Goal: Task Accomplishment & Management: Complete application form

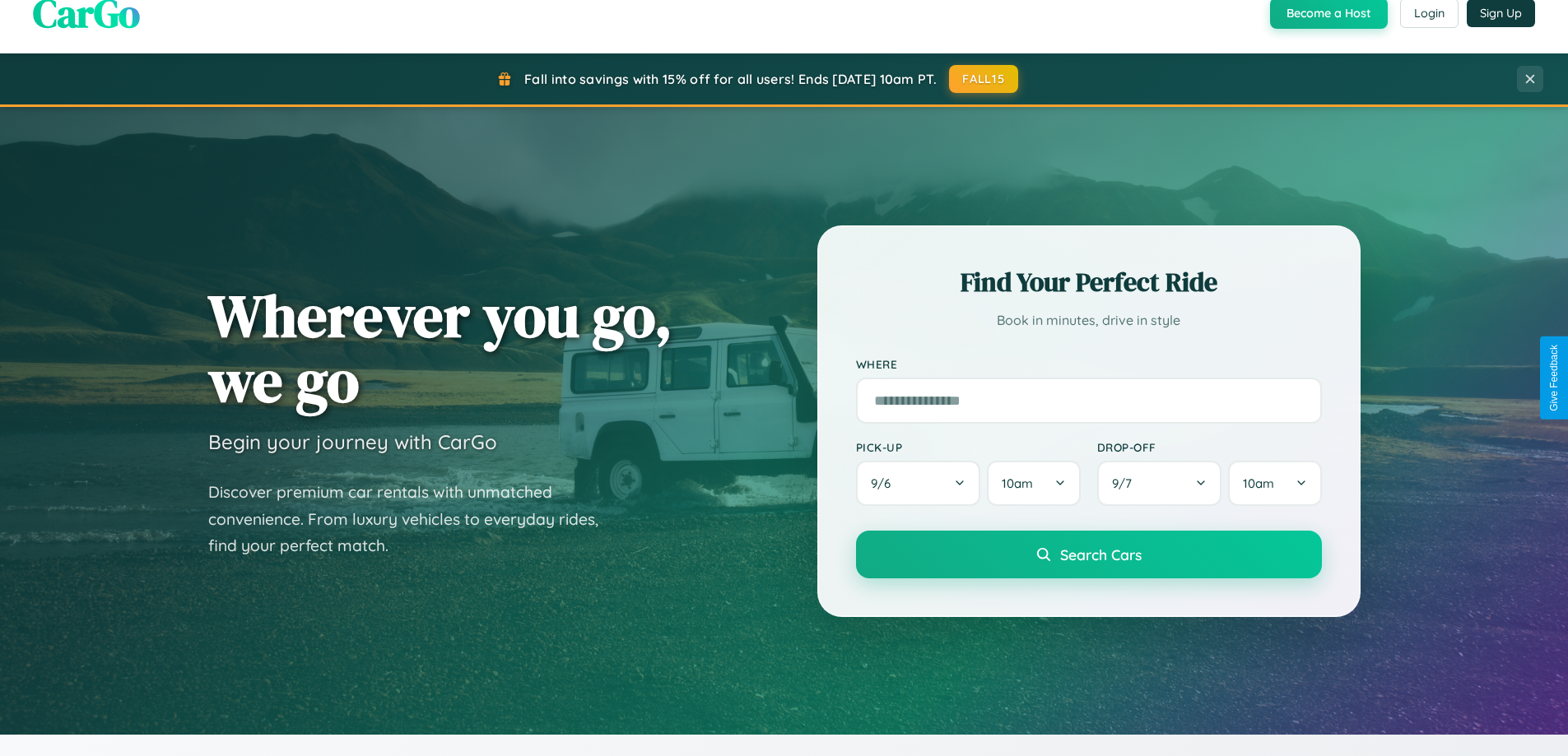
scroll to position [709, 0]
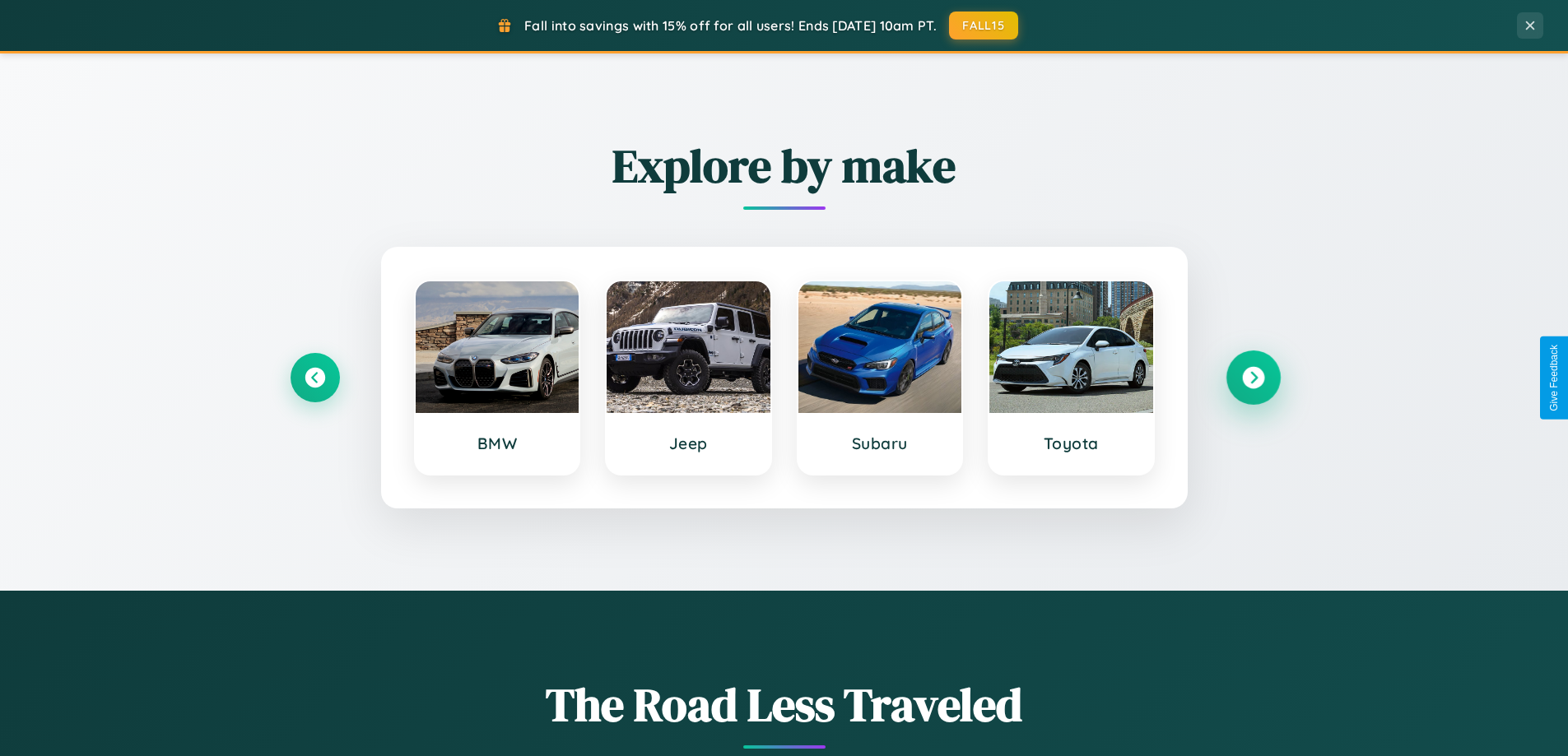
click at [1252, 378] on icon at bounding box center [1252, 378] width 22 height 22
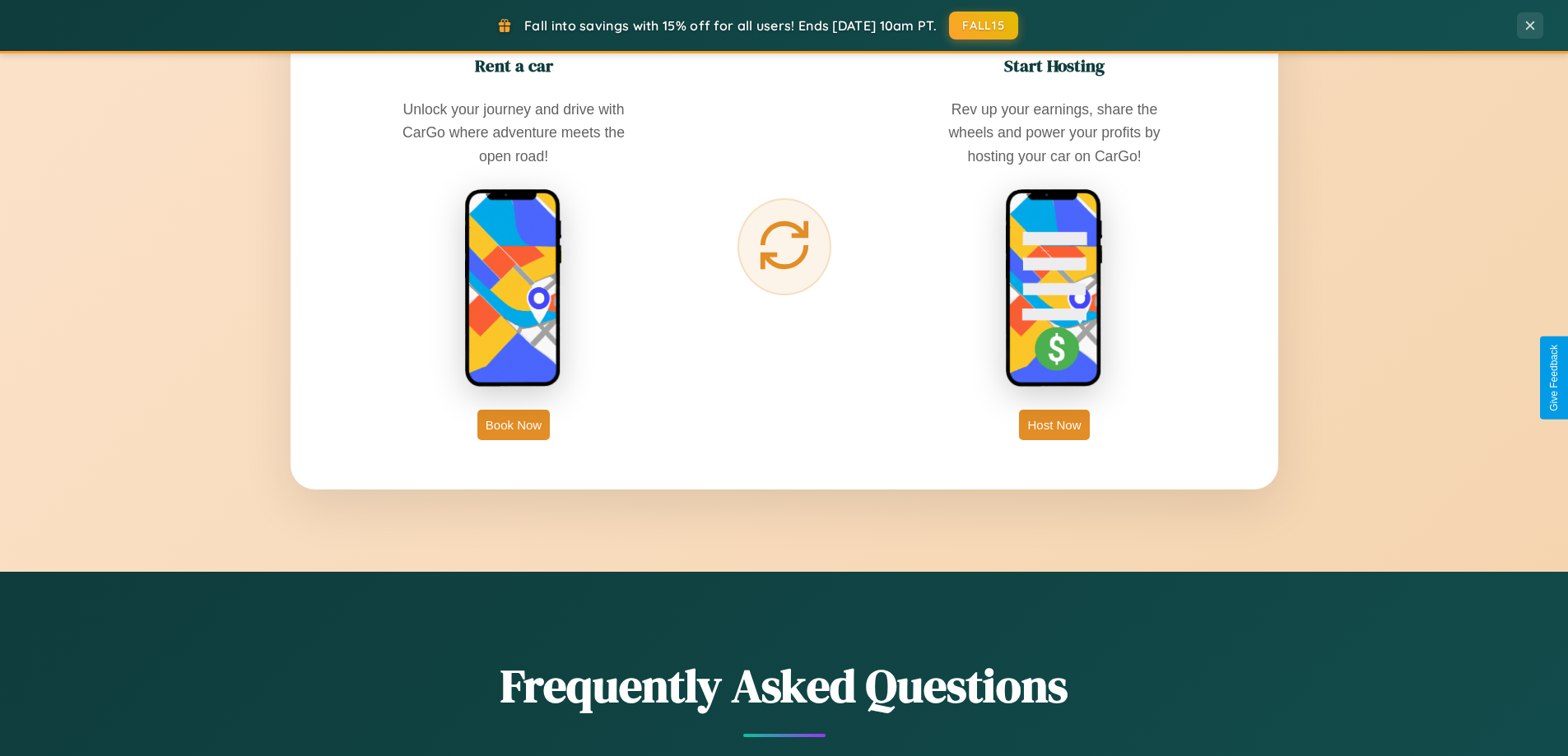
scroll to position [3165, 0]
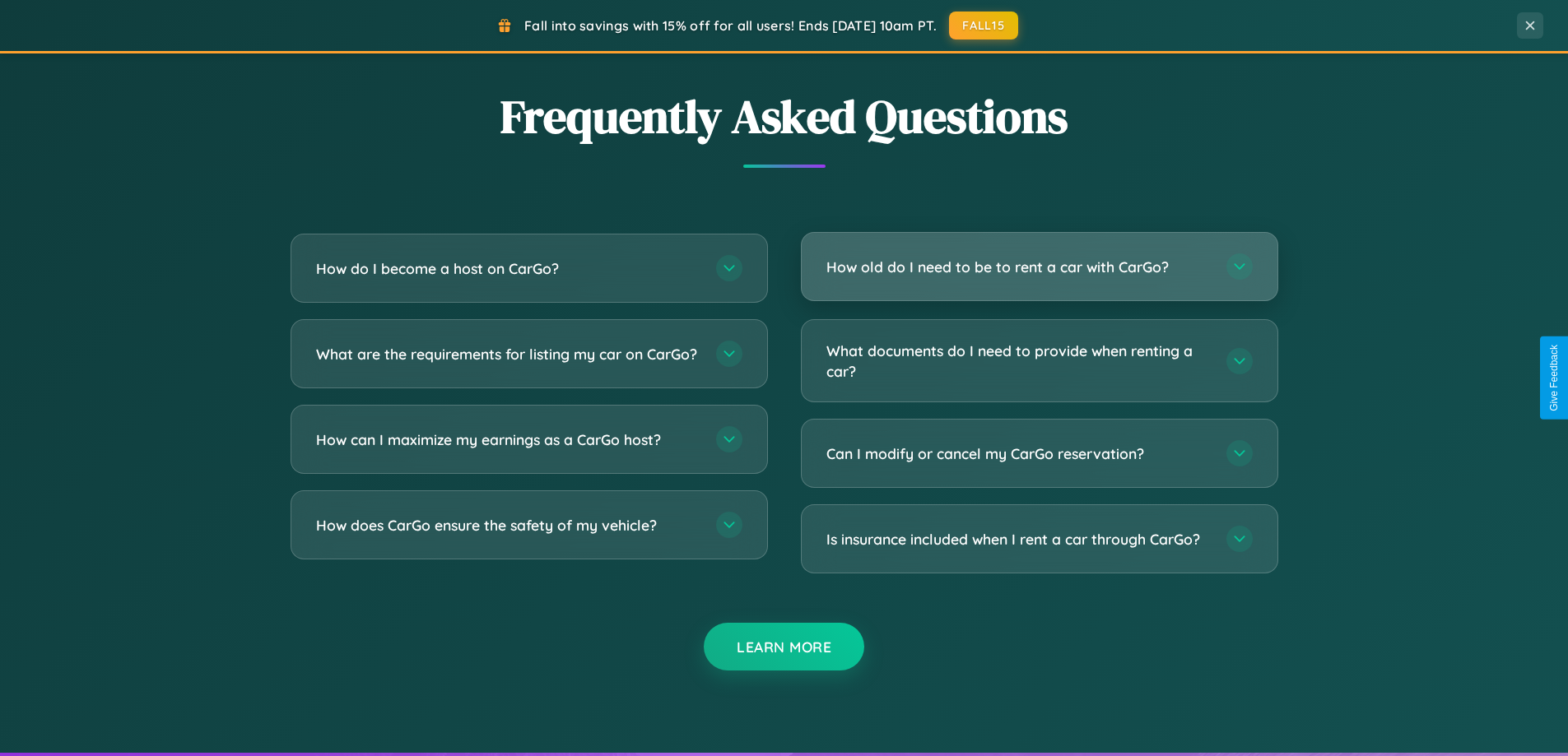
click at [1038, 266] on h3 "How old do I need to be to rent a car with CarGo?" at bounding box center [1018, 266] width 384 height 20
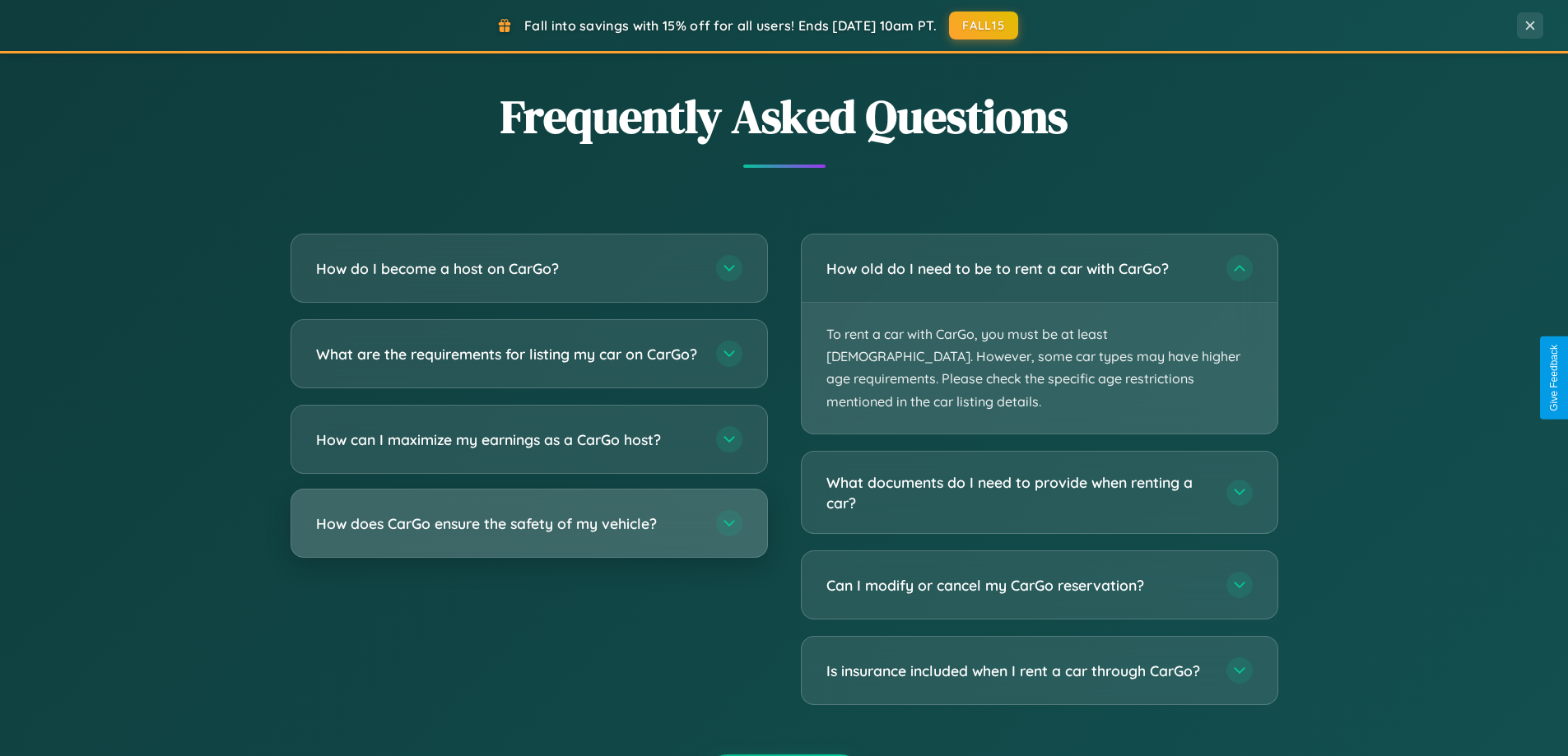
click at [528, 534] on h3 "How does CarGo ensure the safety of my vehicle?" at bounding box center [508, 523] width 384 height 20
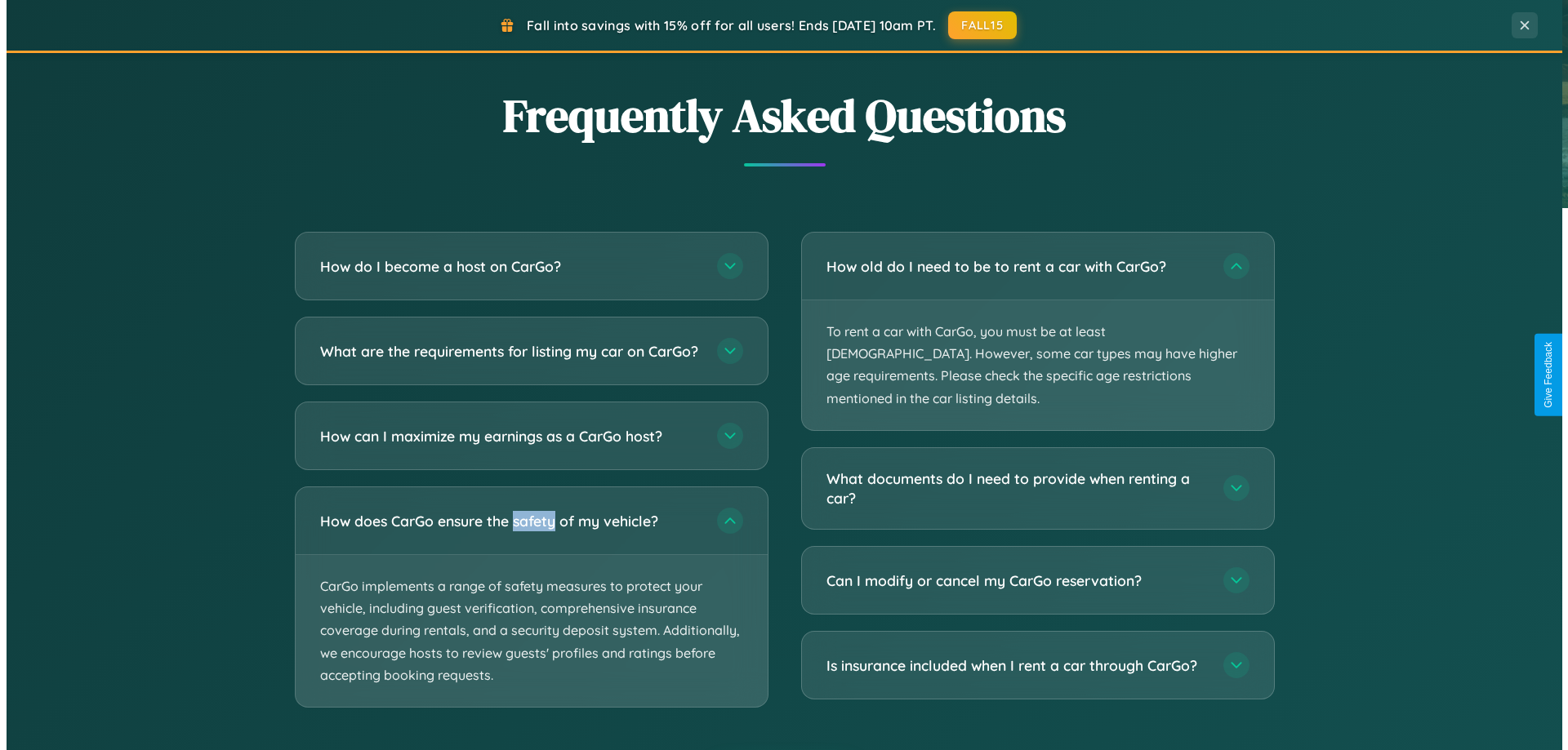
scroll to position [0, 0]
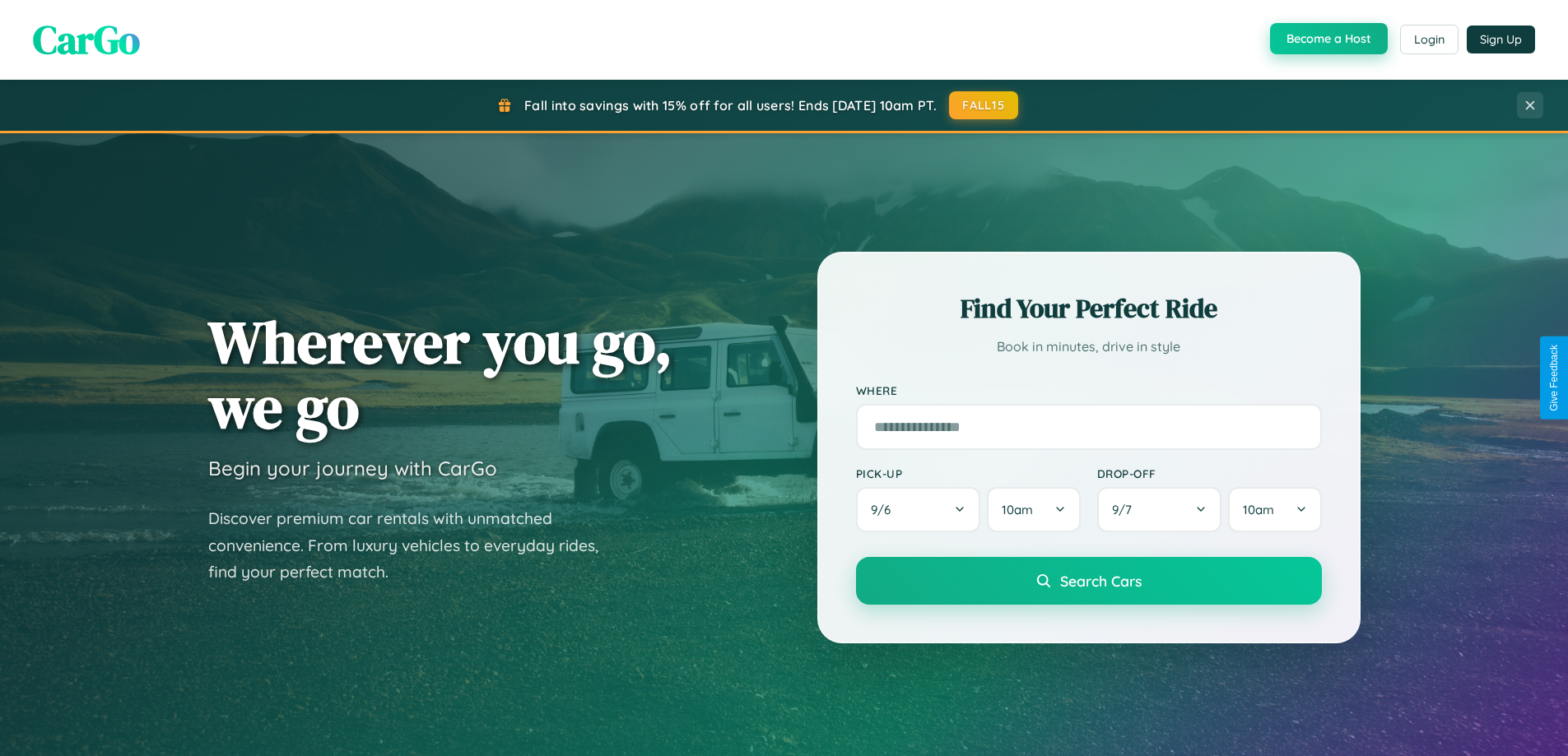
click at [1327, 39] on button "Become a Host" at bounding box center [1328, 38] width 118 height 31
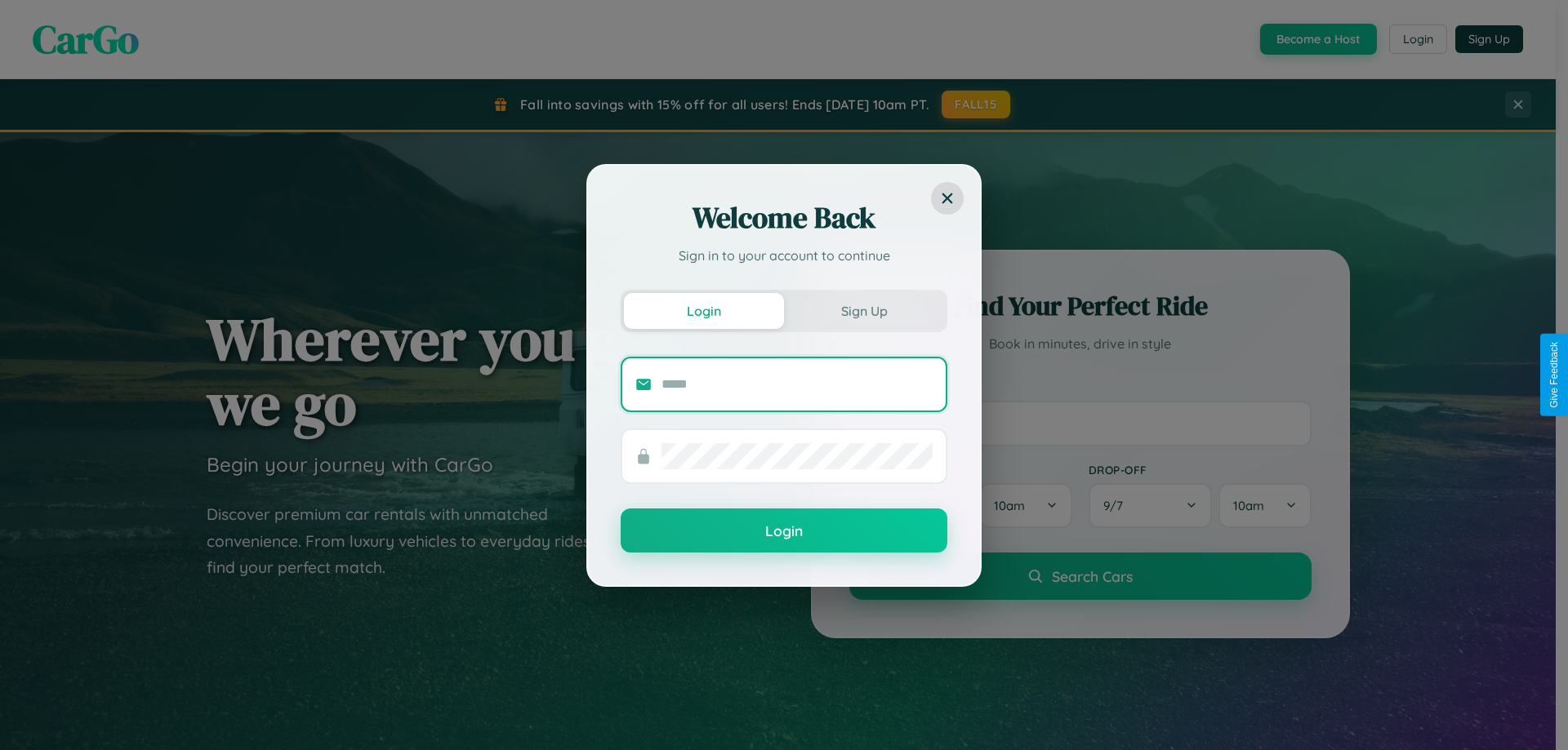
click at [797, 383] on input "text" at bounding box center [797, 384] width 271 height 26
type input "**********"
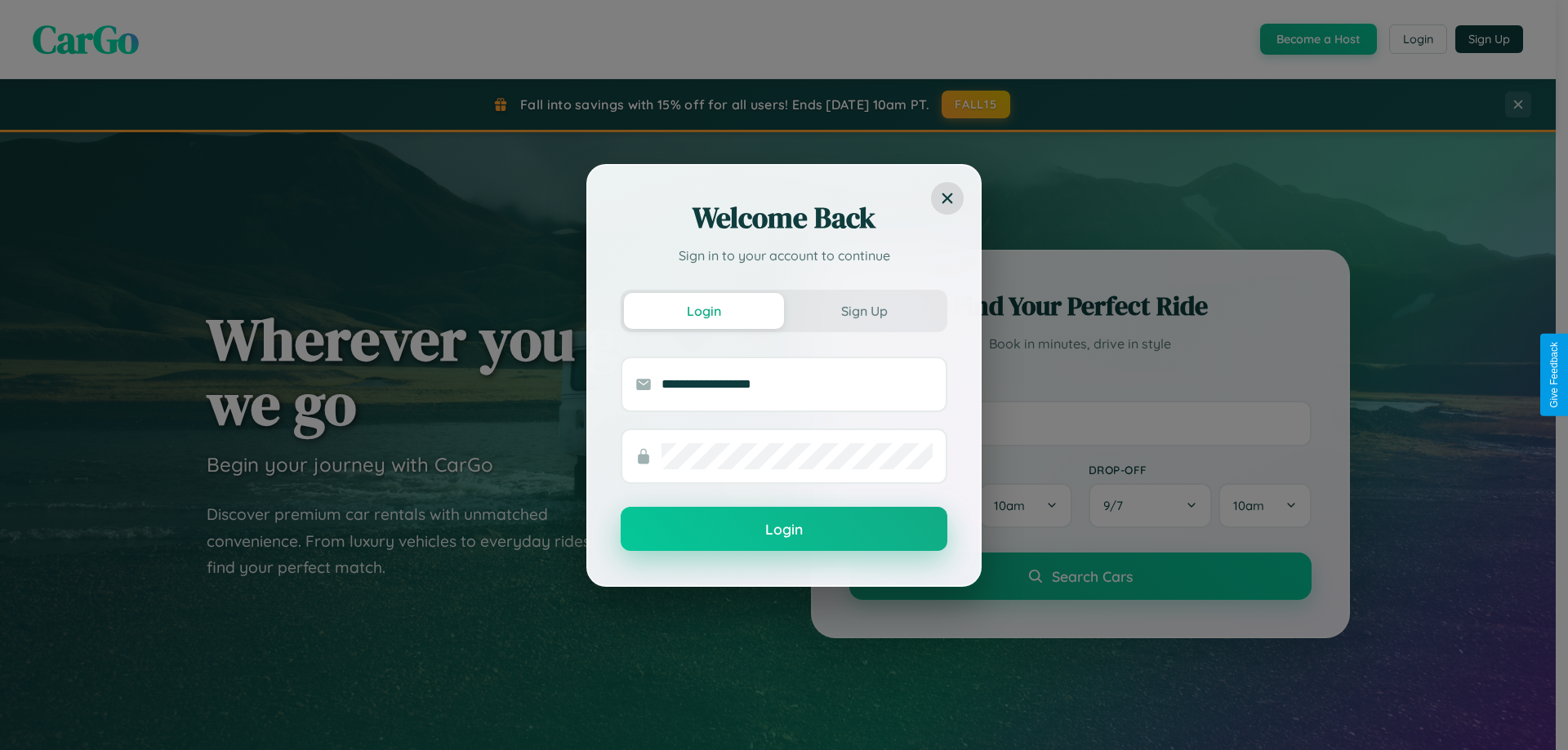
click at [784, 530] on button "Login" at bounding box center [784, 529] width 326 height 44
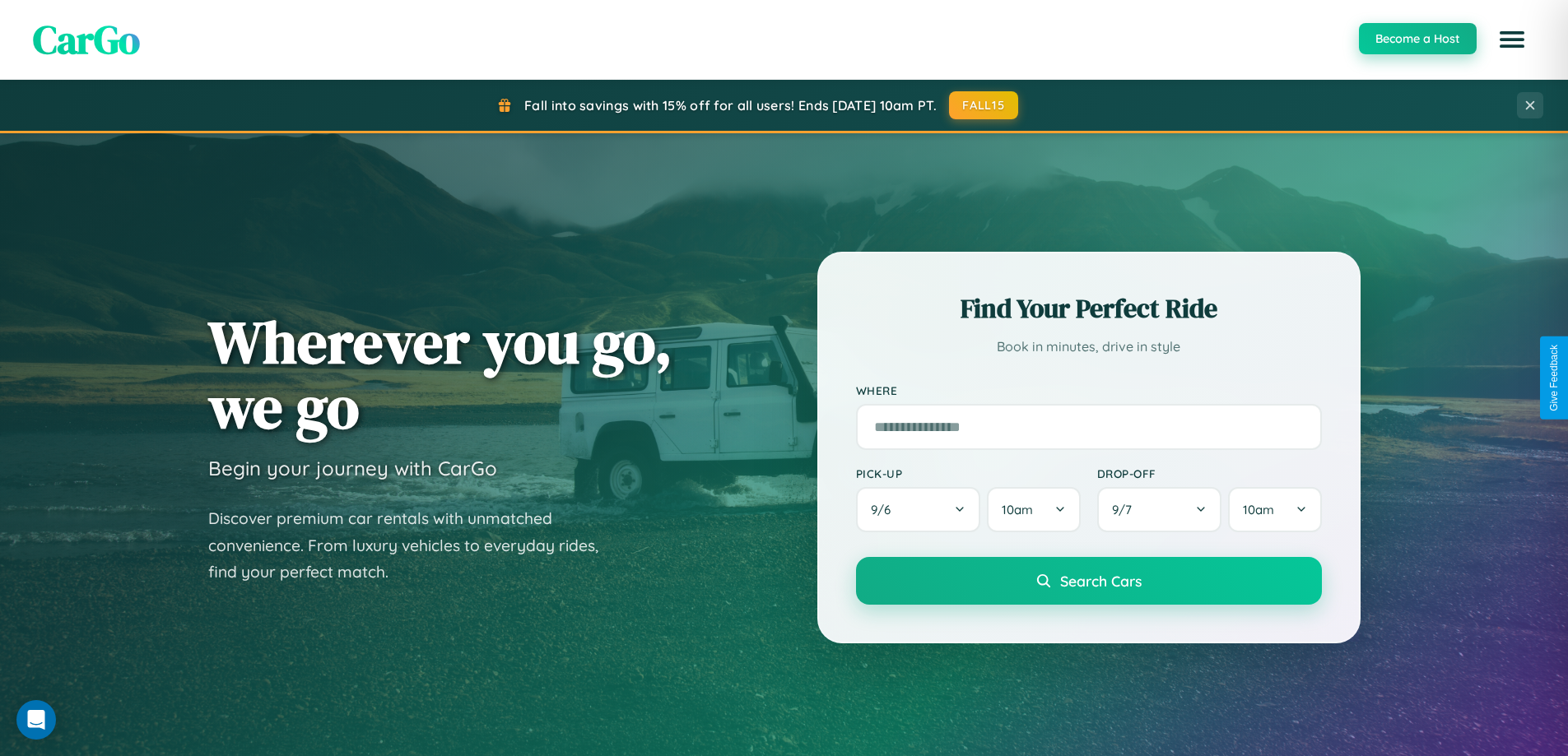
click at [1416, 39] on button "Become a Host" at bounding box center [1417, 38] width 118 height 31
